Goal: Task Accomplishment & Management: Manage account settings

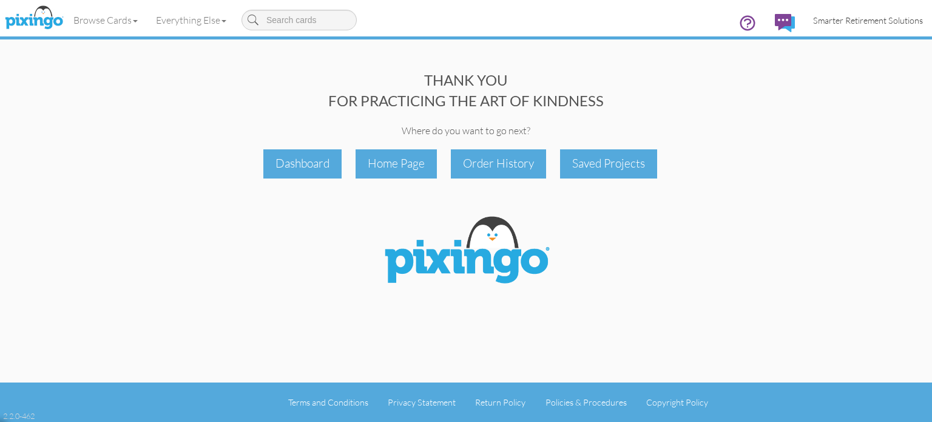
click at [870, 24] on span "Smarter Retirement Solutions" at bounding box center [868, 20] width 110 height 10
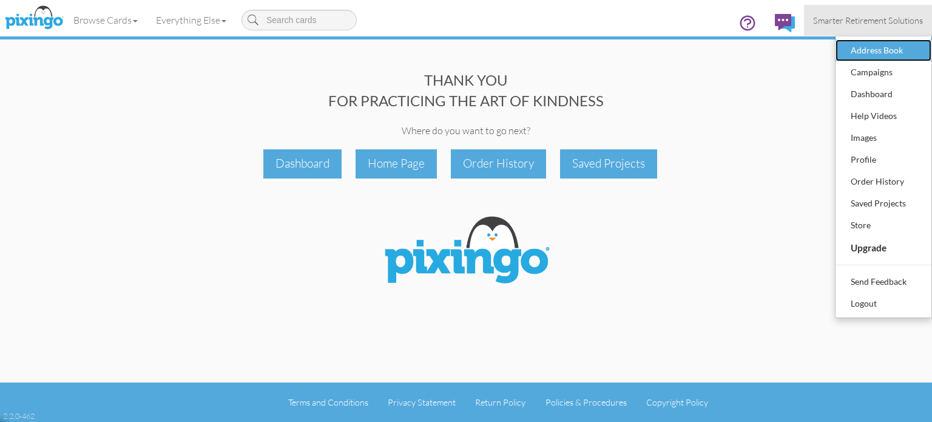
click at [887, 49] on div "Address Book" at bounding box center [883, 50] width 72 height 18
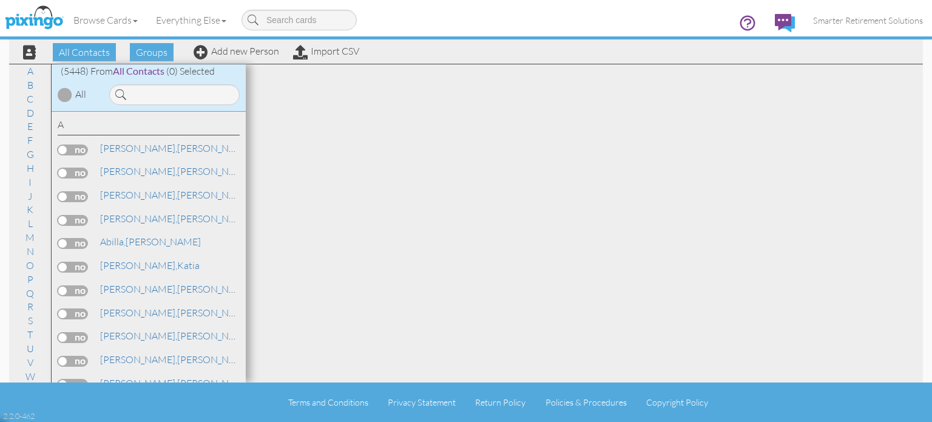
click at [153, 98] on input at bounding box center [174, 94] width 130 height 21
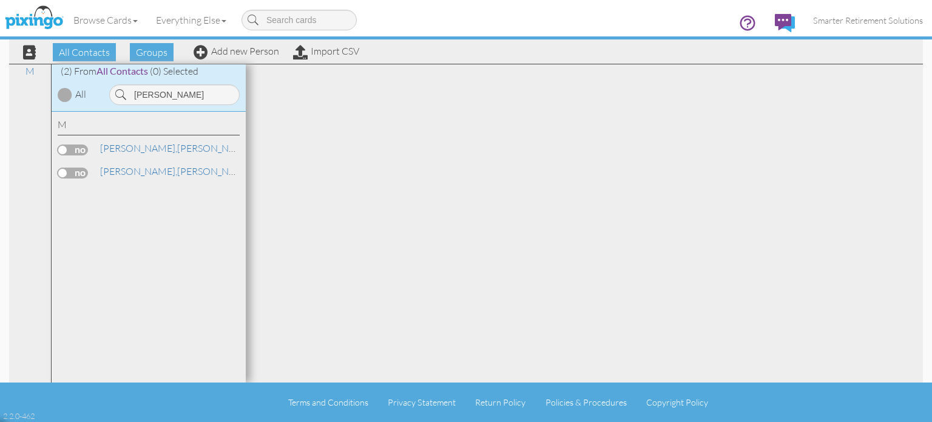
type input "Mallari"
click at [136, 153] on link "Mallari, Edmund" at bounding box center [176, 148] width 155 height 15
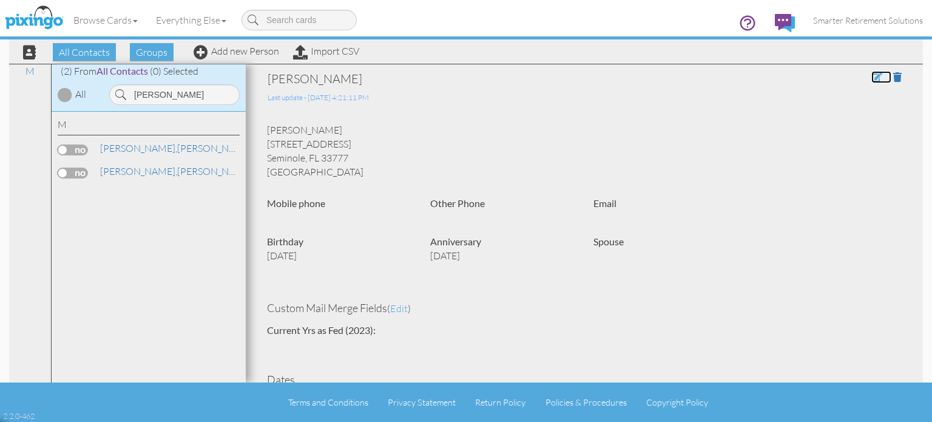
click at [871, 77] on span at bounding box center [876, 77] width 11 height 10
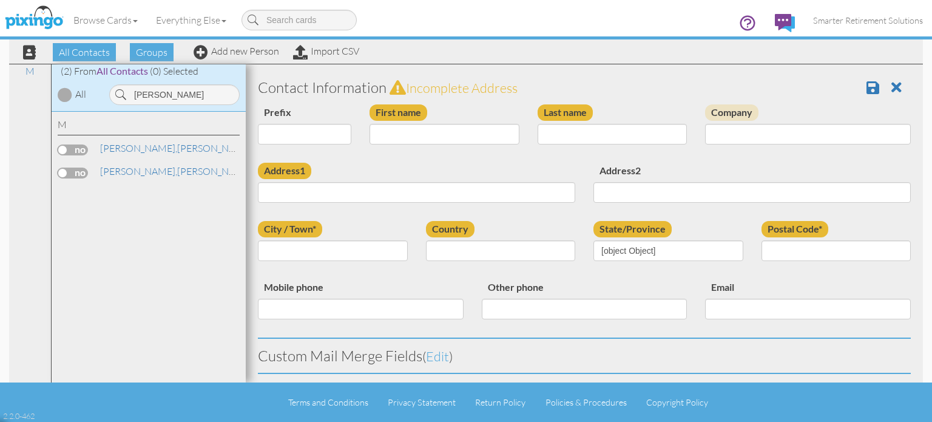
type input "[PERSON_NAME]"
type input "Mallari"
type input "9922 87th St"
type input "Seminole"
type input "33777"
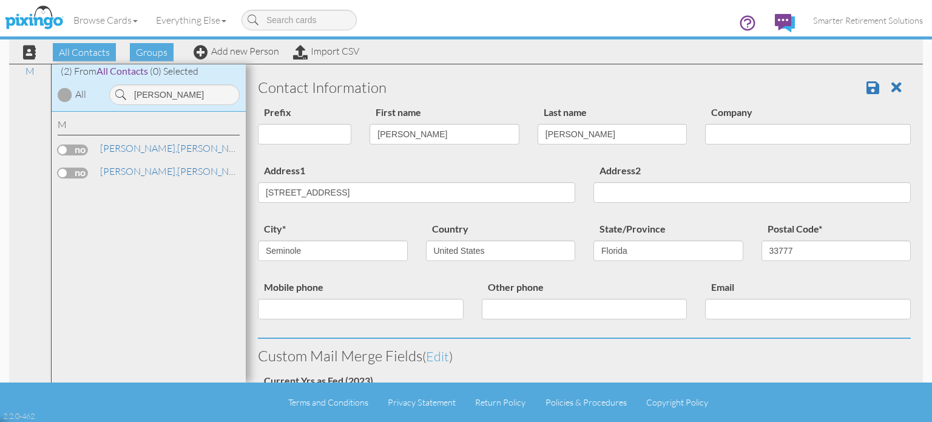
select select "object:30567"
select select "object:30812"
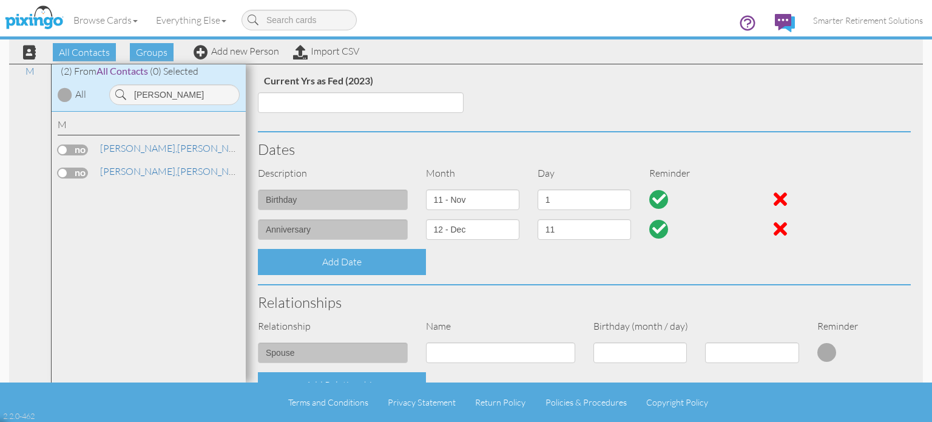
scroll to position [303, 0]
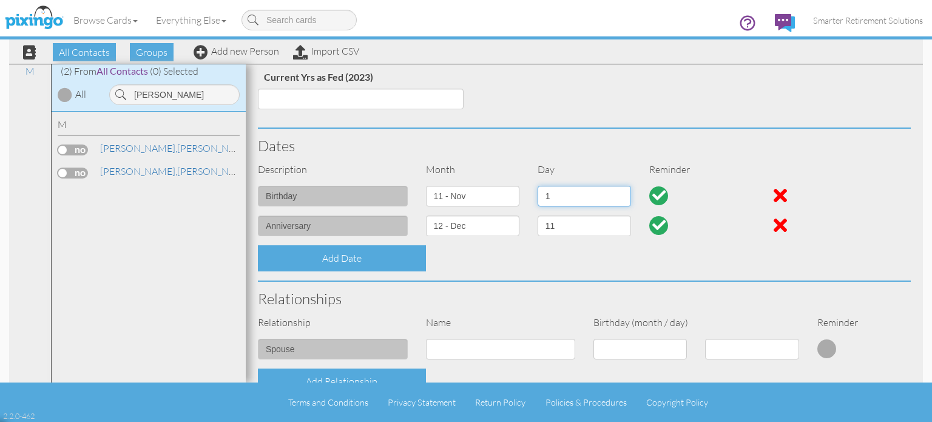
click at [579, 196] on select "1 2 3 4 5 6 7 8 9 10 11 12 13 14 15 16 17 18 19 20 21 22 23 24 25 26 27 28 29 30" at bounding box center [583, 196] width 93 height 21
click at [537, 186] on select "1 2 3 4 5 6 7 8 9 10 11 12 13 14 15 16 17 18 19 20 21 22 23 24 25 26 27 28 29 30" at bounding box center [583, 196] width 93 height 21
click at [564, 196] on select "1 2 3 4 5 6 7 8 9 10 11 12 13 14 15 16 17 18 19 20 21 22 23 24 25 26 27 28 29 30" at bounding box center [583, 196] width 93 height 21
select select "number:6"
click at [537, 186] on select "1 2 3 4 5 6 7 8 9 10 11 12 13 14 15 16 17 18 19 20 21 22 23 24 25 26 27 28 29 30" at bounding box center [583, 196] width 93 height 21
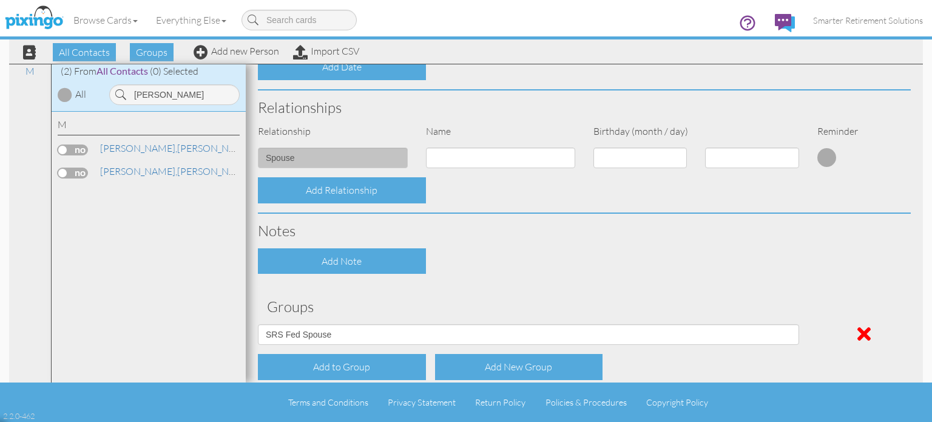
scroll to position [552, 0]
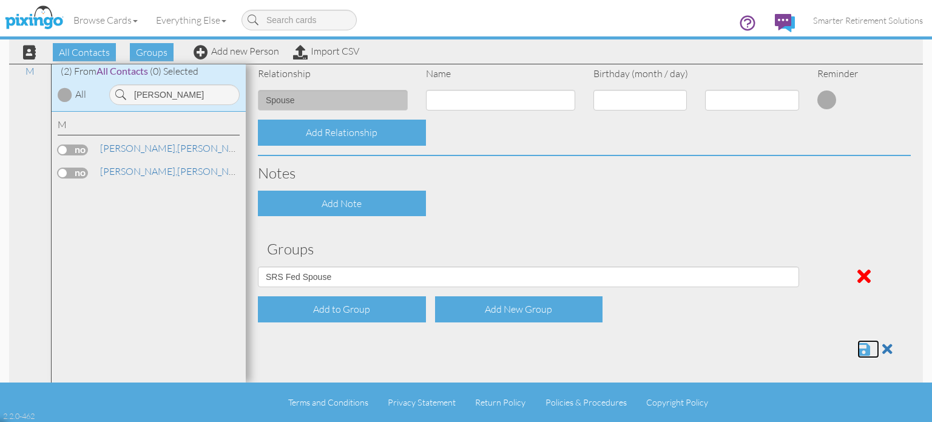
click at [863, 351] on span at bounding box center [863, 348] width 13 height 15
click at [127, 177] on span "[PERSON_NAME]," at bounding box center [138, 171] width 77 height 12
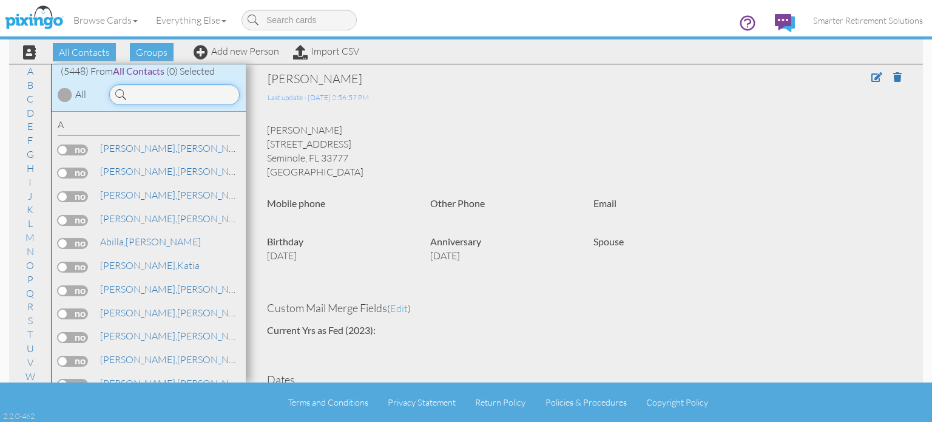
click at [158, 96] on input at bounding box center [174, 94] width 130 height 21
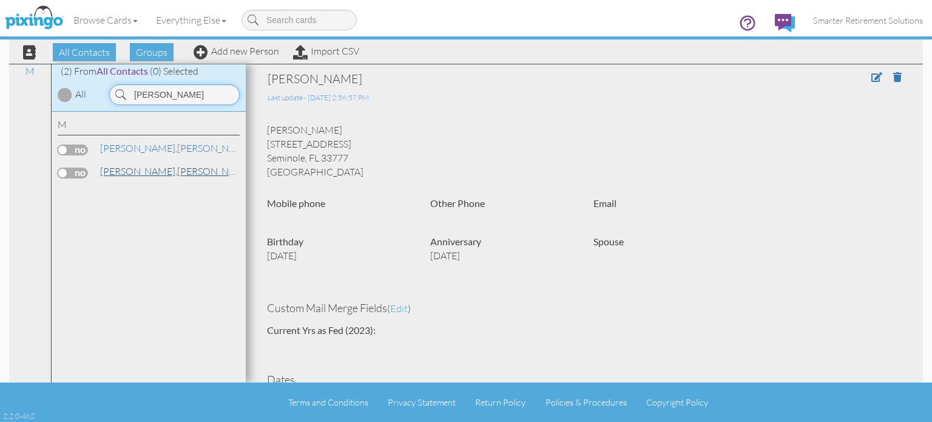
type input "[PERSON_NAME]"
click at [126, 174] on span "[PERSON_NAME]," at bounding box center [138, 171] width 77 height 12
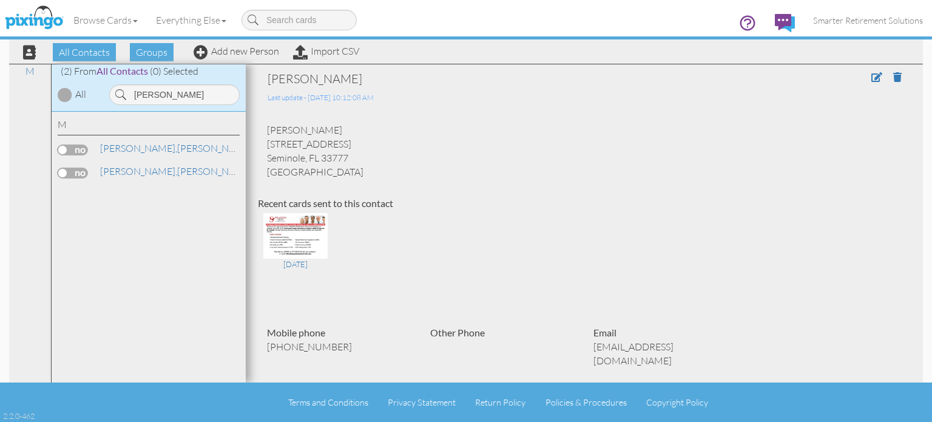
click at [856, 83] on div at bounding box center [845, 87] width 130 height 34
click at [876, 78] on span at bounding box center [876, 77] width 11 height 10
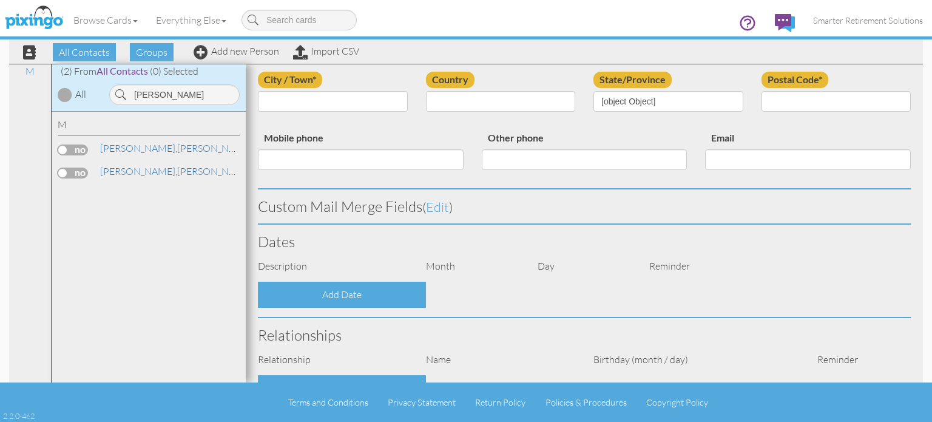
type input "[PERSON_NAME]"
type input "Mallari"
type input "[STREET_ADDRESS]"
type input "Seminole"
type input "33777"
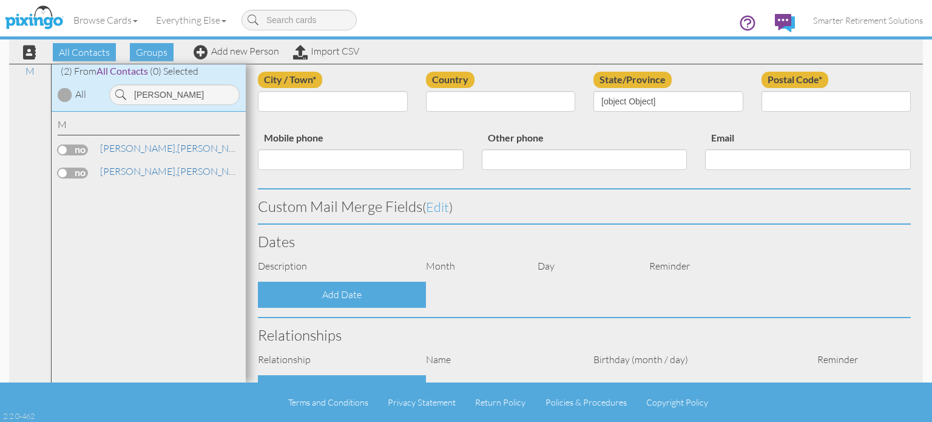
type input "[PHONE_NUMBER]"
type input "[EMAIL_ADDRESS][DOMAIN_NAME]"
select select "object:17676"
select select "object:17921"
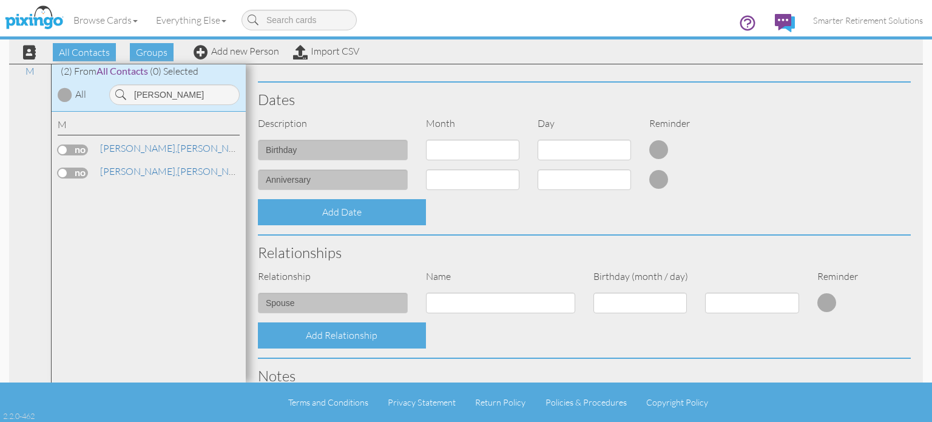
scroll to position [349, 0]
click at [490, 154] on select "1 - Jan 2 - Feb 3 - Mar 4 - Apr 5 - May 6 - Jun 7 - Jul 8 - Aug 9 - Sep 10 - Oc…" at bounding box center [472, 150] width 93 height 21
select select "object:17999"
click at [426, 140] on select "1 - Jan 2 - Feb 3 - Mar 4 - Apr 5 - May 6 - Jun 7 - Jul 8 - Aug 9 - Sep 10 - Oc…" at bounding box center [472, 150] width 93 height 21
click at [582, 149] on select "1 2 3 4 5 6 7 8 9 10 11 12 13 14 15 16 17 18 19 20 21 22 23 24 25 26 27 28 29 30" at bounding box center [583, 150] width 93 height 21
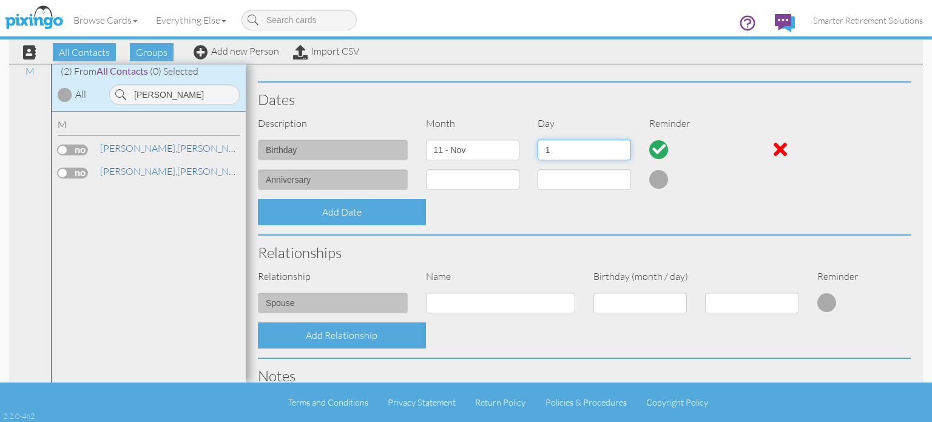
select select "number:3"
click at [537, 140] on select "1 2 3 4 5 6 7 8 9 10 11 12 13 14 15 16 17 18 19 20 21 22 23 24 25 26 27 28 29 30" at bounding box center [583, 150] width 93 height 21
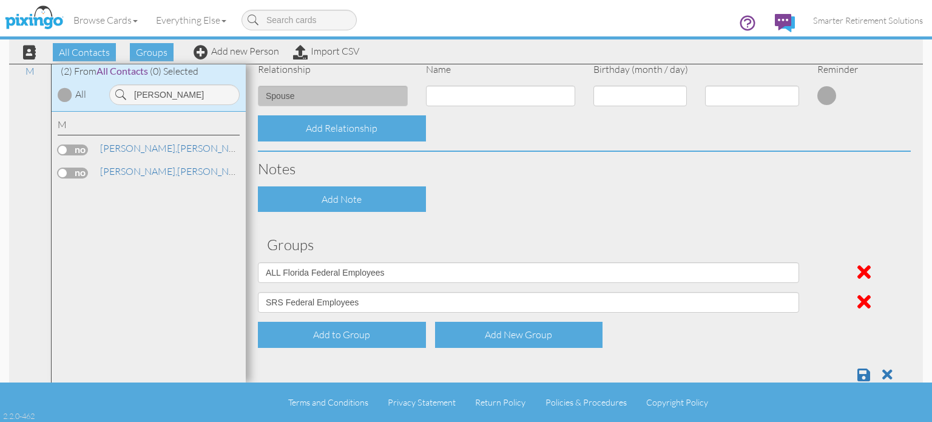
scroll to position [582, 0]
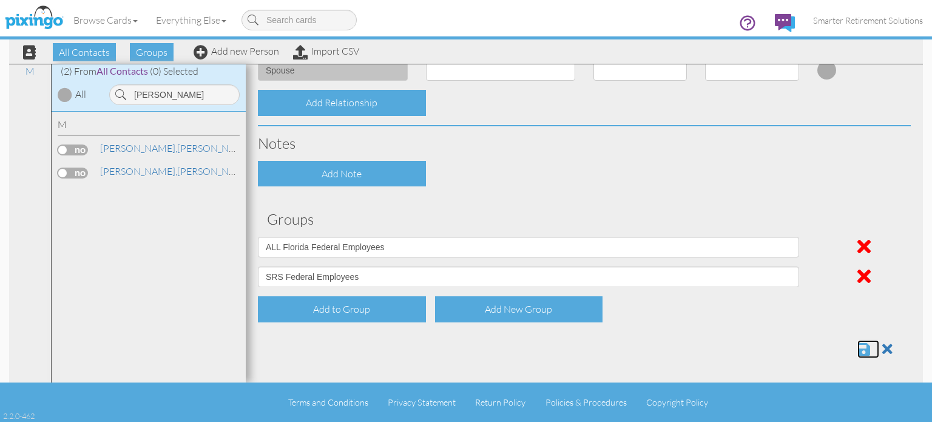
click at [860, 348] on span at bounding box center [863, 348] width 13 height 15
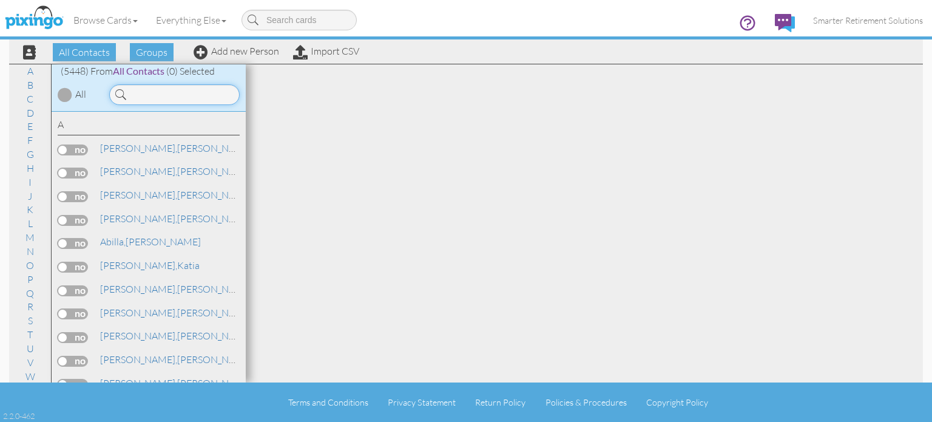
click at [155, 98] on input at bounding box center [174, 94] width 130 height 21
click at [138, 94] on input at bounding box center [174, 94] width 130 height 21
click at [143, 98] on input at bounding box center [174, 94] width 130 height 21
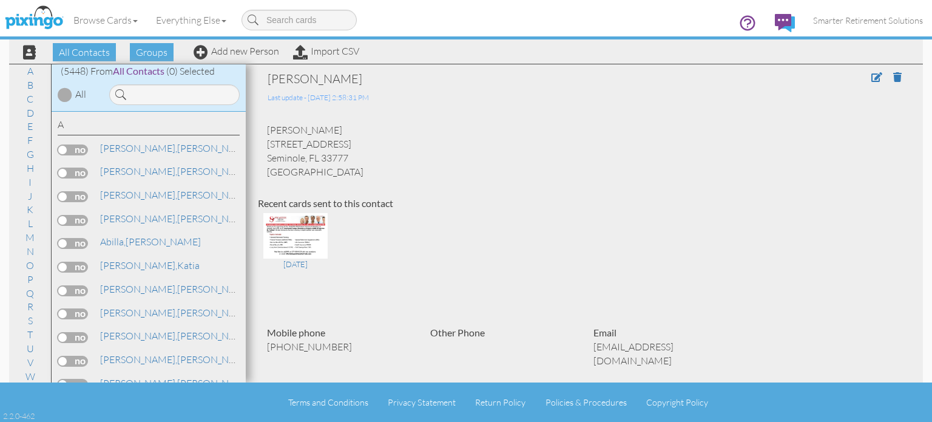
click at [144, 112] on div "A [PERSON_NAME], [PERSON_NAME], [PERSON_NAME]," at bounding box center [149, 247] width 194 height 271
click at [136, 97] on input at bounding box center [174, 94] width 130 height 21
click at [154, 95] on input at bounding box center [174, 94] width 130 height 21
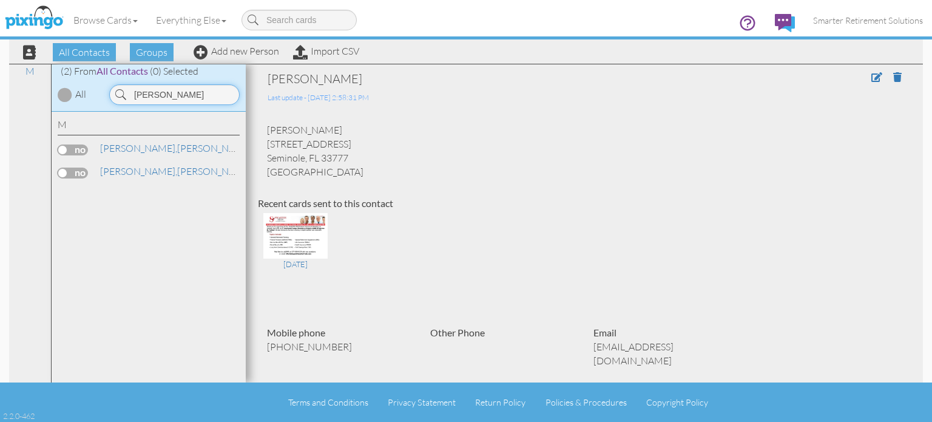
type input "[PERSON_NAME]"
click at [78, 167] on label at bounding box center [73, 172] width 30 height 11
click at [0, 0] on input "checkbox" at bounding box center [0, 0] width 0 height 0
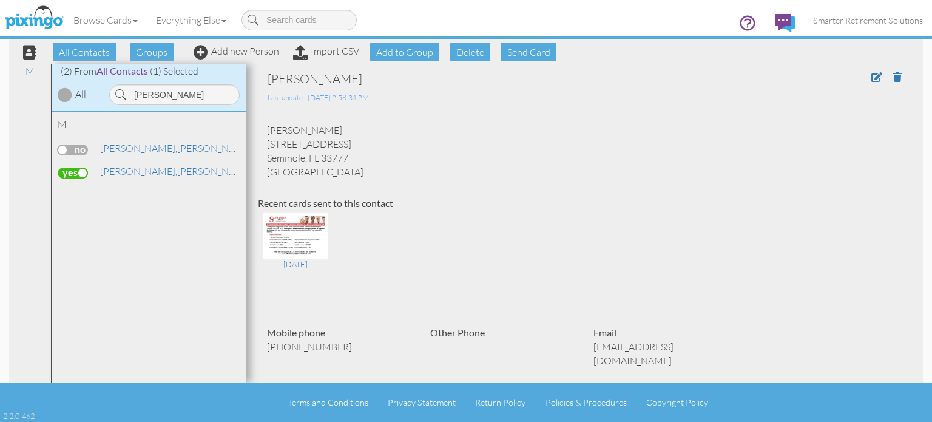
click at [62, 149] on label at bounding box center [73, 149] width 30 height 11
click at [0, 0] on input "checkbox" at bounding box center [0, 0] width 0 height 0
click at [82, 152] on label at bounding box center [73, 149] width 30 height 11
click at [0, 0] on input "checkbox" at bounding box center [0, 0] width 0 height 0
click at [75, 185] on div "M [PERSON_NAME] [PERSON_NAME][GEOGRAPHIC_DATA]" at bounding box center [149, 247] width 194 height 271
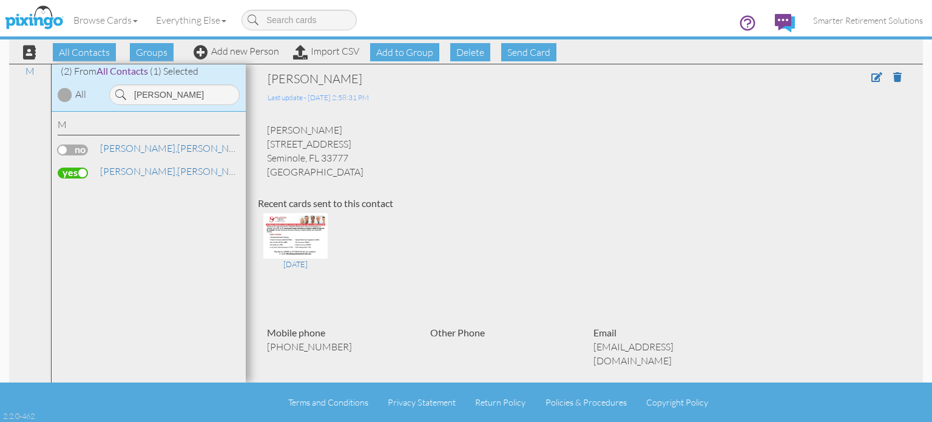
click at [82, 176] on label at bounding box center [73, 172] width 30 height 11
click at [0, 0] on input "checkbox" at bounding box center [0, 0] width 0 height 0
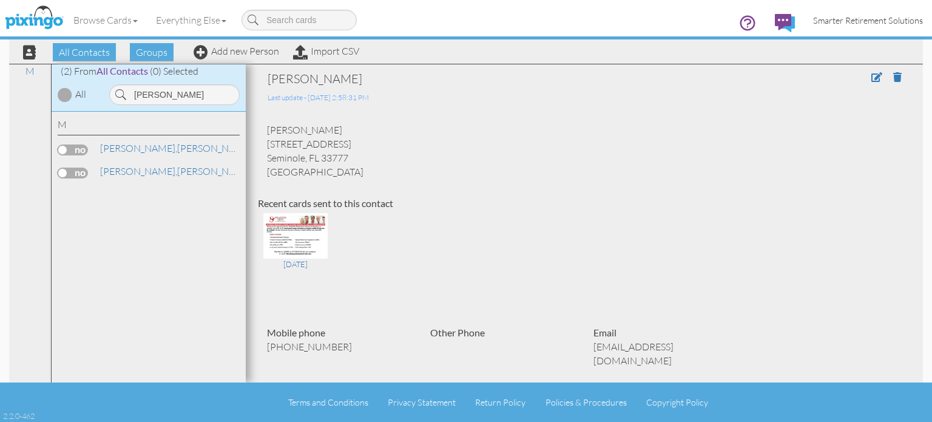
click at [861, 15] on span "Smarter Retirement Solutions" at bounding box center [868, 20] width 110 height 10
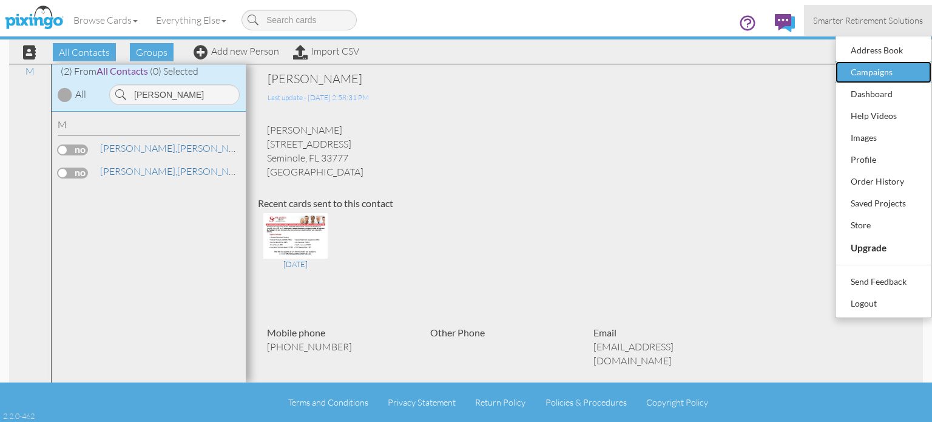
click at [888, 73] on div "Campaigns" at bounding box center [883, 72] width 72 height 18
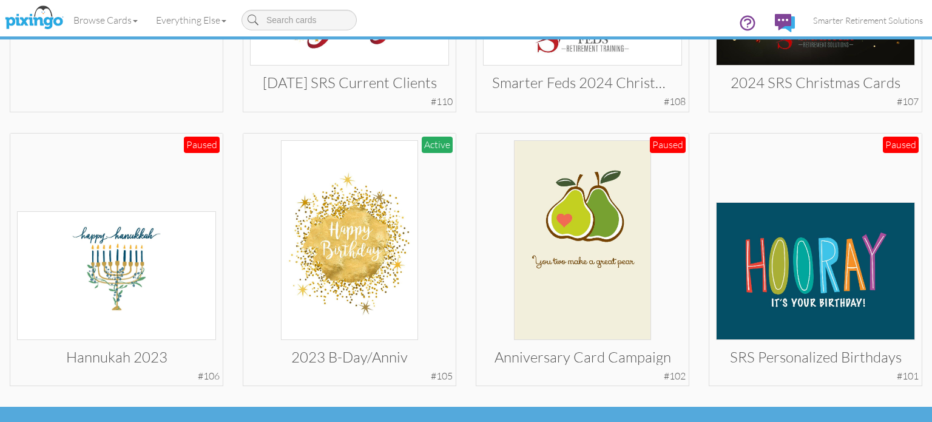
scroll to position [466, 0]
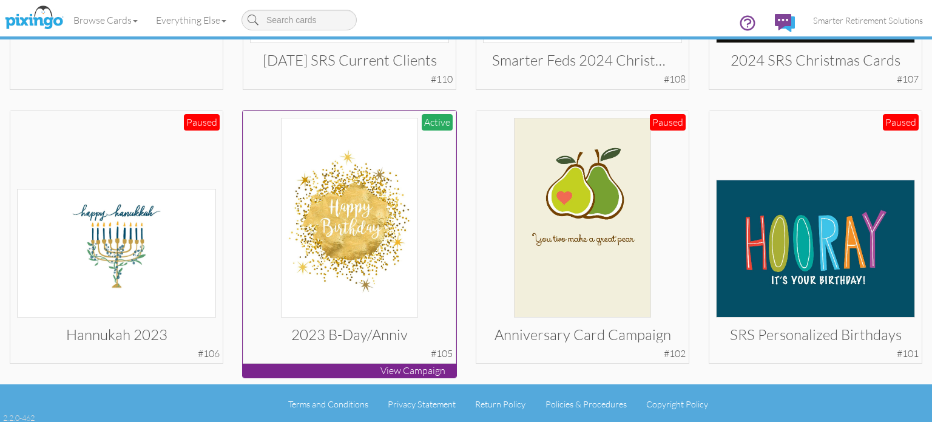
click at [350, 192] on img at bounding box center [350, 218] width 138 height 200
